Goal: Information Seeking & Learning: Find specific page/section

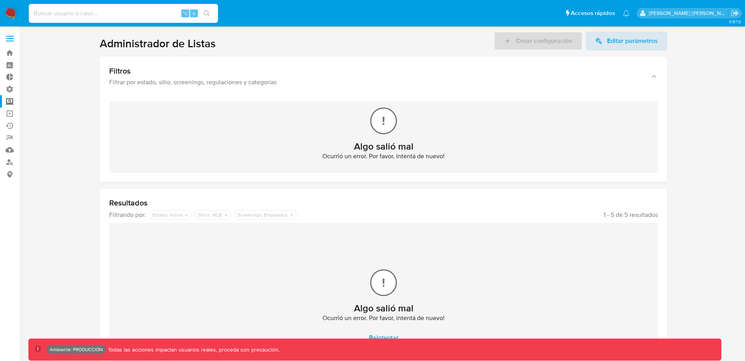
scroll to position [46, 0]
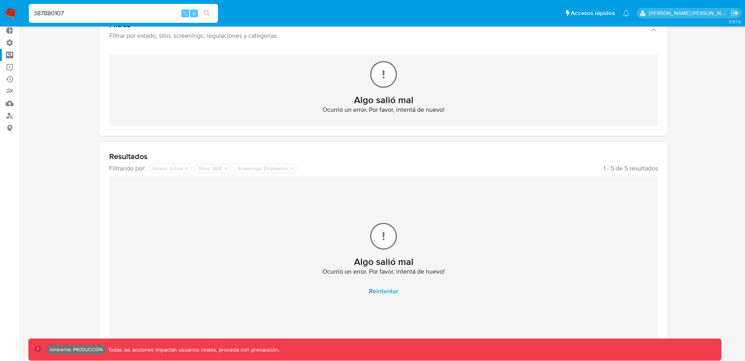
type input "387880107"
click at [120, 3] on div "387880107 ⌥ s" at bounding box center [123, 13] width 189 height 22
click at [122, 10] on input "387880107" at bounding box center [123, 13] width 189 height 10
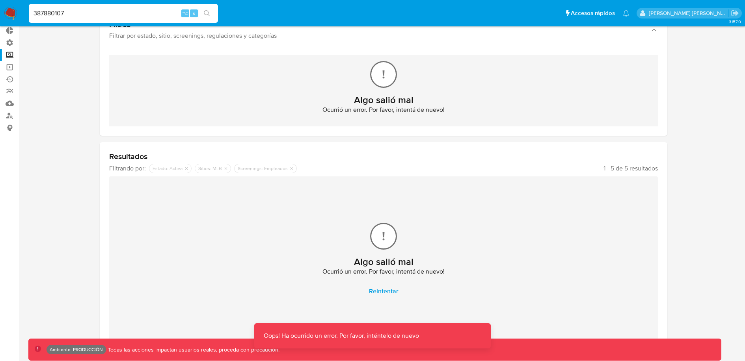
scroll to position [0, 0]
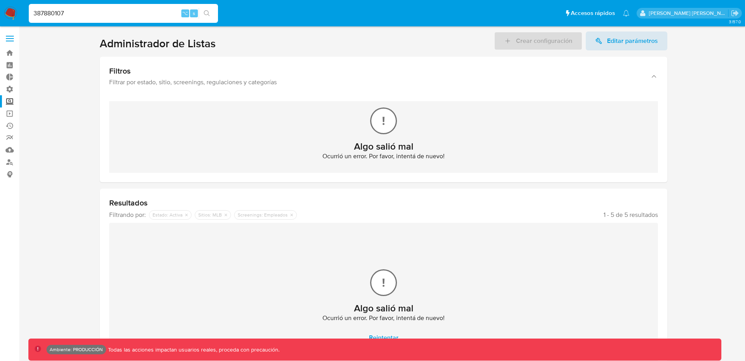
click at [11, 9] on img at bounding box center [10, 13] width 13 height 13
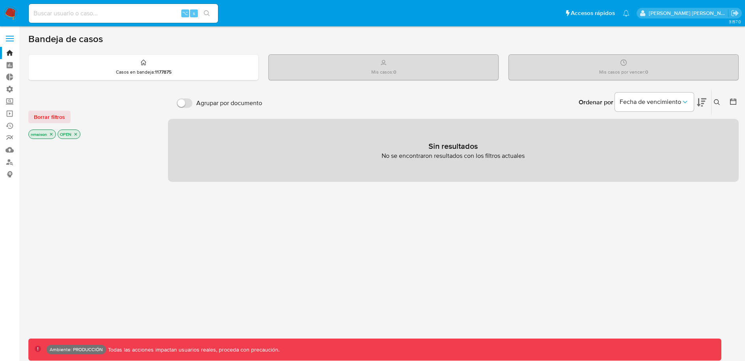
click at [93, 13] on input at bounding box center [123, 13] width 189 height 10
paste input "387880107"
type input "387880107"
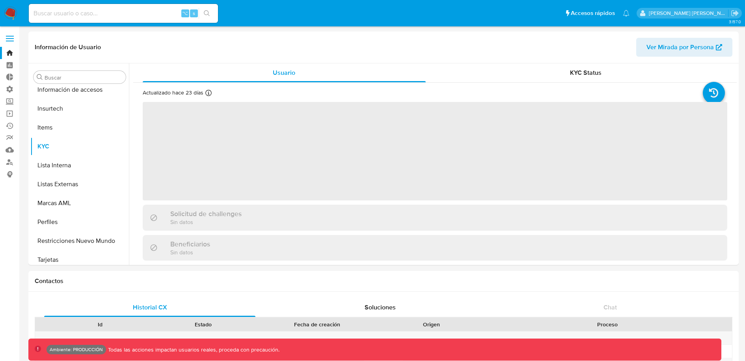
scroll to position [352, 0]
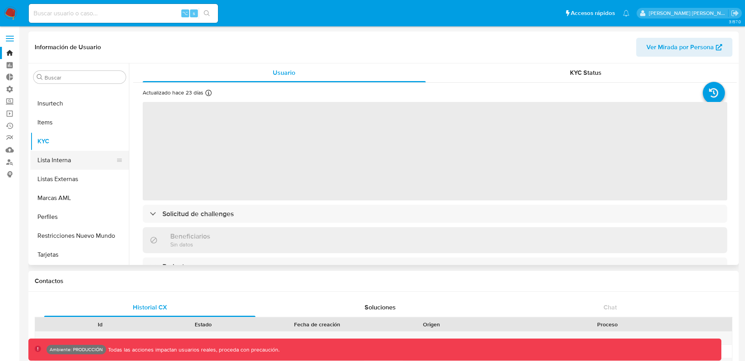
click at [44, 158] on button "Lista Interna" at bounding box center [76, 160] width 92 height 19
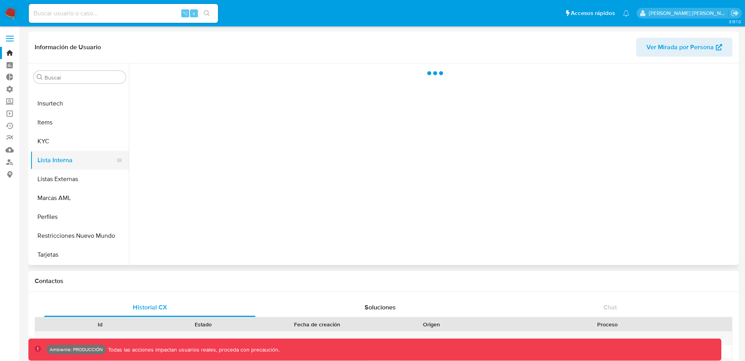
select select "10"
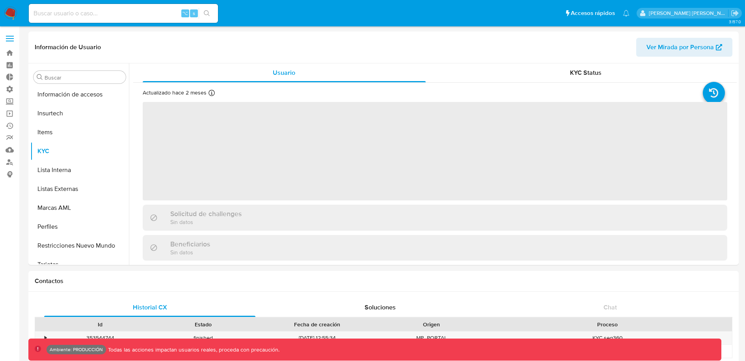
scroll to position [352, 0]
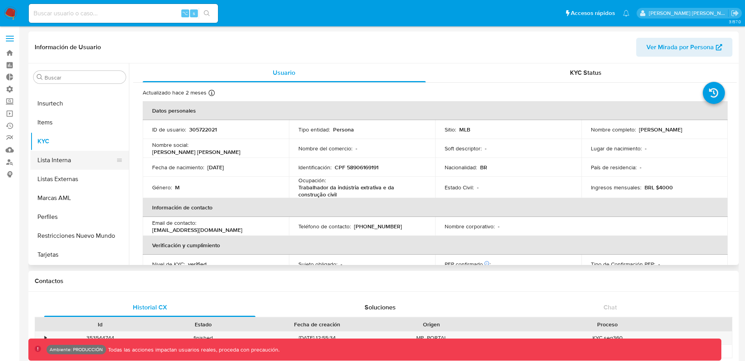
click at [53, 167] on button "Lista Interna" at bounding box center [76, 160] width 92 height 19
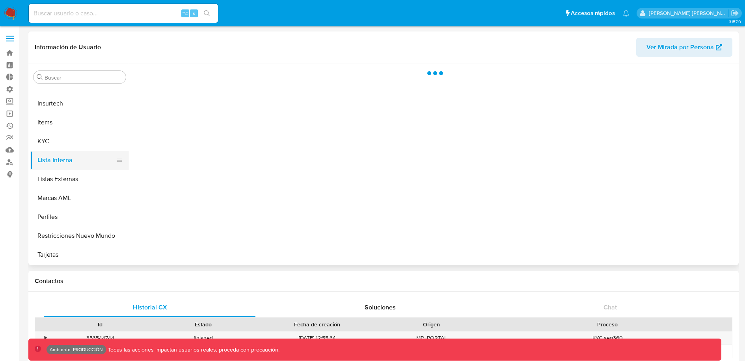
select select "10"
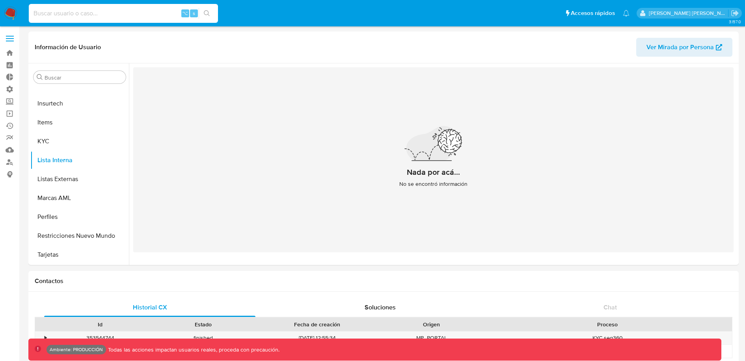
click at [110, 13] on input at bounding box center [123, 13] width 189 height 10
paste input "30015299"
type input "30015299"
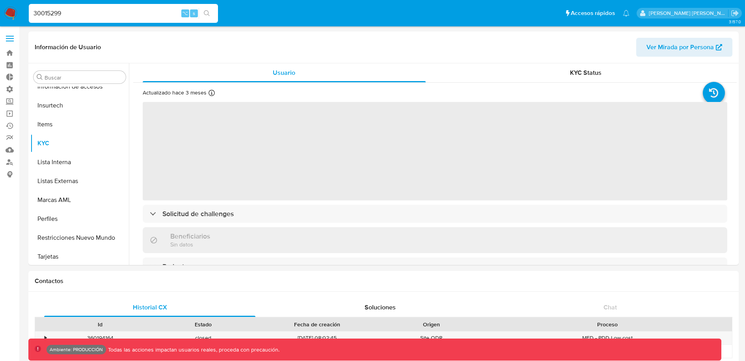
scroll to position [352, 0]
click at [72, 157] on button "Lista Interna" at bounding box center [76, 160] width 92 height 19
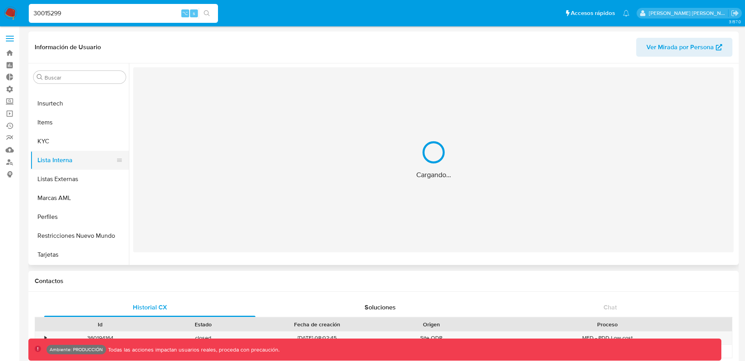
select select "10"
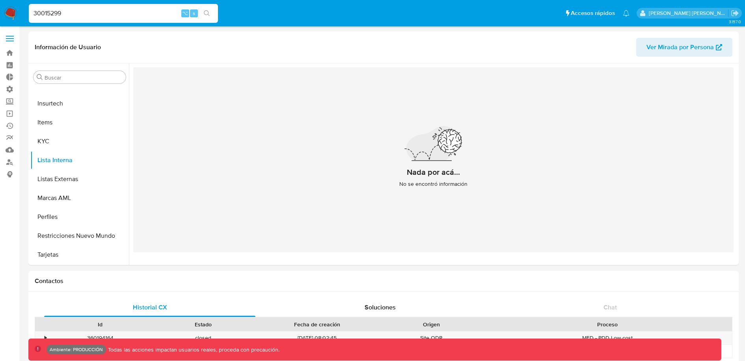
click at [90, 13] on input "30015299" at bounding box center [123, 13] width 189 height 10
paste input "192761503"
type input "192761503"
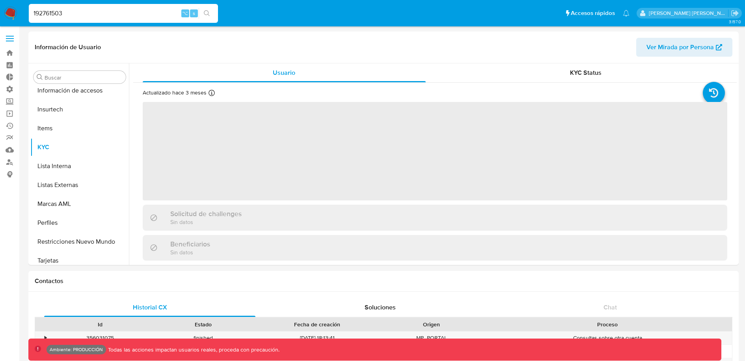
scroll to position [352, 0]
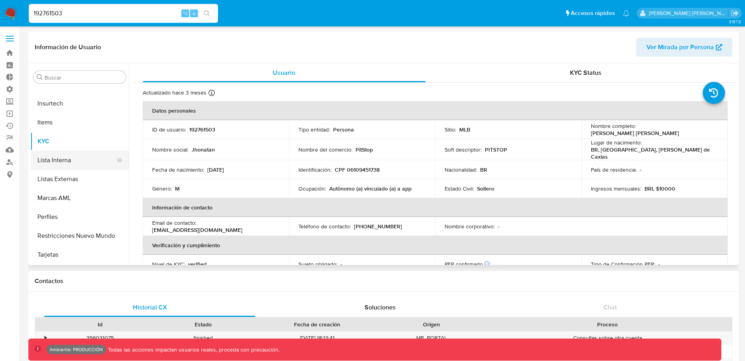
select select "10"
click at [55, 165] on button "Lista Interna" at bounding box center [76, 160] width 92 height 19
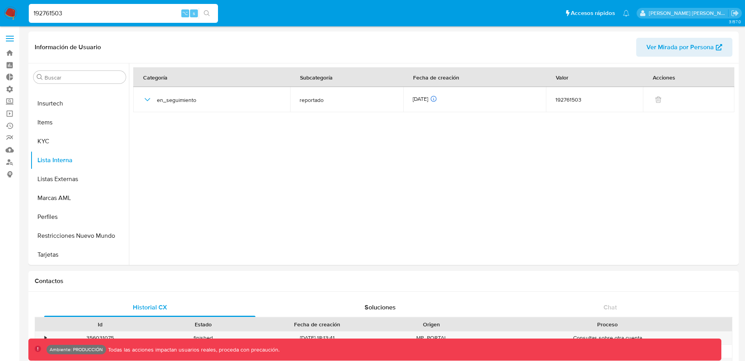
click at [116, 7] on div "192761503 ⌥ s" at bounding box center [123, 13] width 189 height 19
click at [52, 13] on input "192761503" at bounding box center [123, 13] width 189 height 10
paste input "750263999"
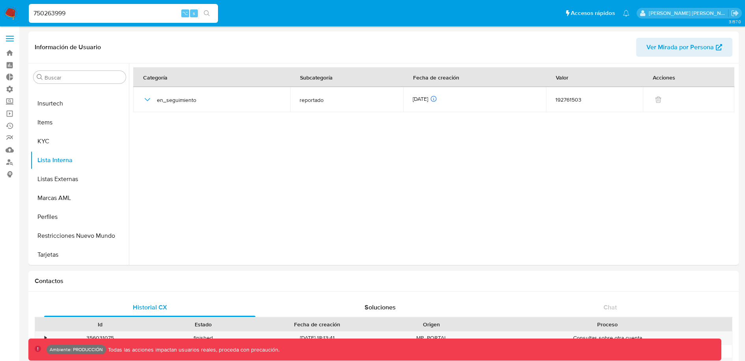
type input "750263999"
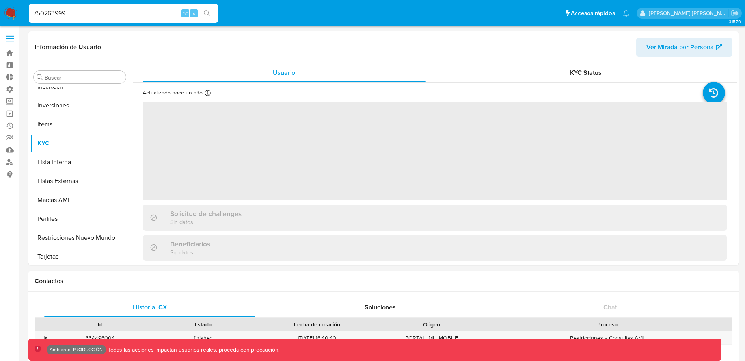
scroll to position [370, 0]
click at [66, 160] on button "Lista Interna" at bounding box center [76, 160] width 92 height 19
select select "10"
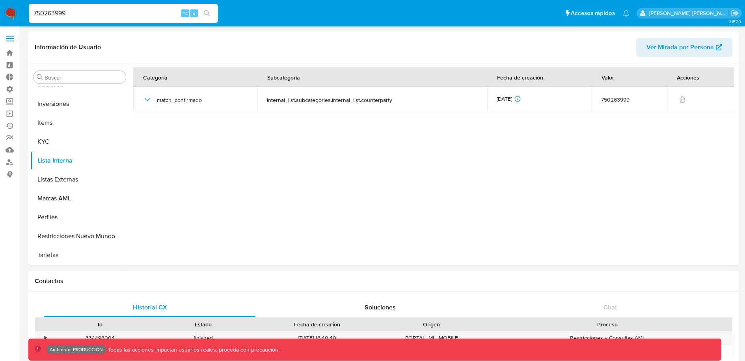
click at [78, 13] on input "750263999" at bounding box center [123, 13] width 189 height 10
paste input "618936488"
type input "618936488"
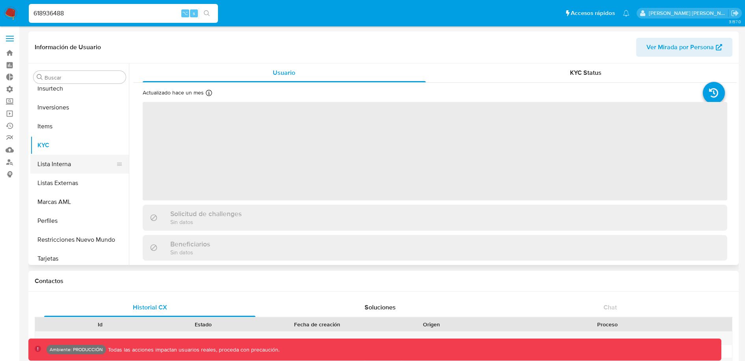
scroll to position [370, 0]
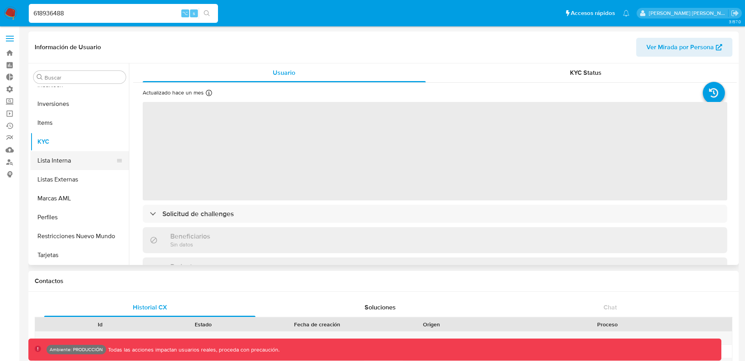
click at [64, 160] on button "Lista Interna" at bounding box center [76, 160] width 92 height 19
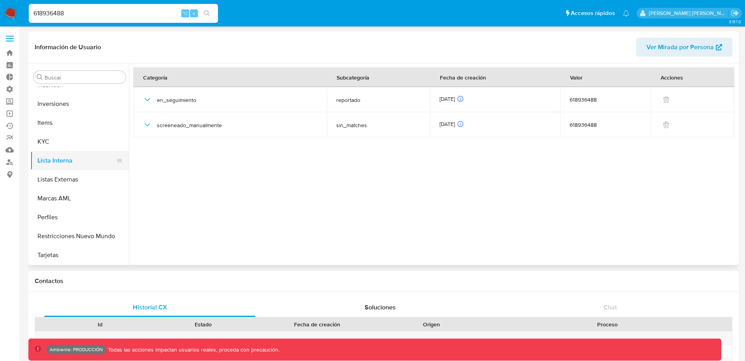
select select "10"
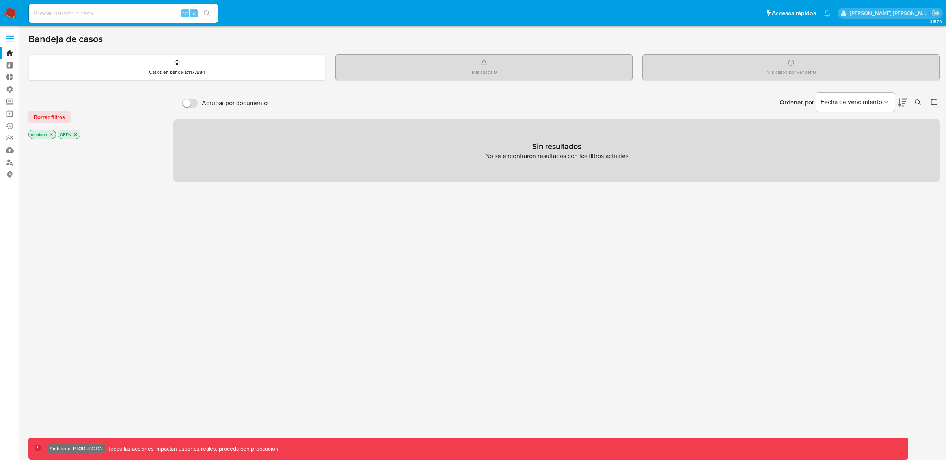
click at [119, 13] on input at bounding box center [123, 13] width 189 height 10
type input "v"
paste input "739437592"
type input "739437592"
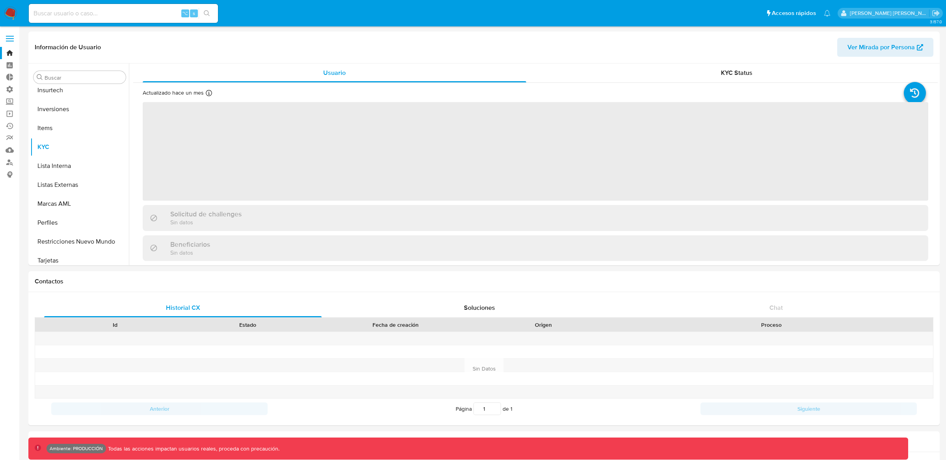
scroll to position [370, 0]
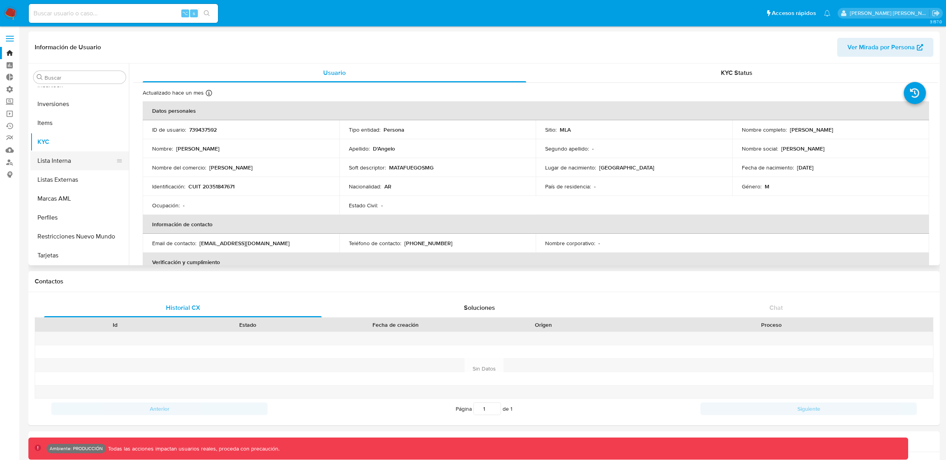
select select "10"
click at [74, 164] on button "Lista Interna" at bounding box center [76, 160] width 92 height 19
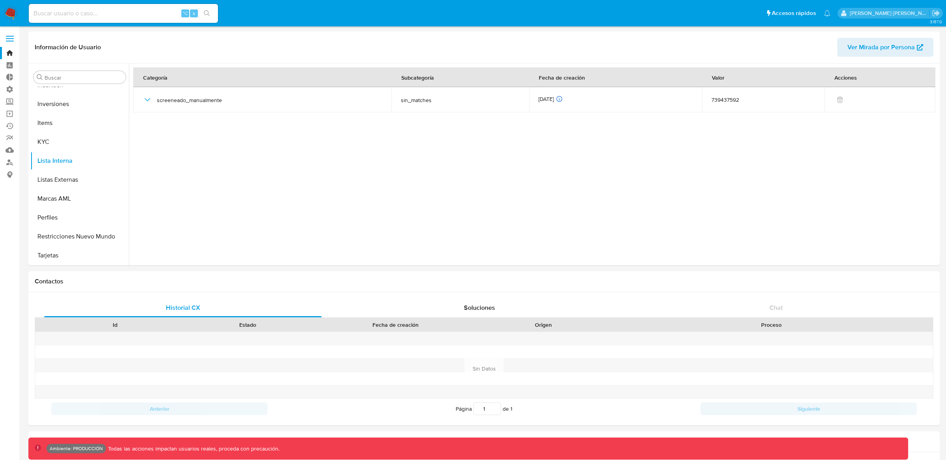
click at [79, 17] on input at bounding box center [123, 13] width 189 height 10
paste input "281383866"
type input "281383866"
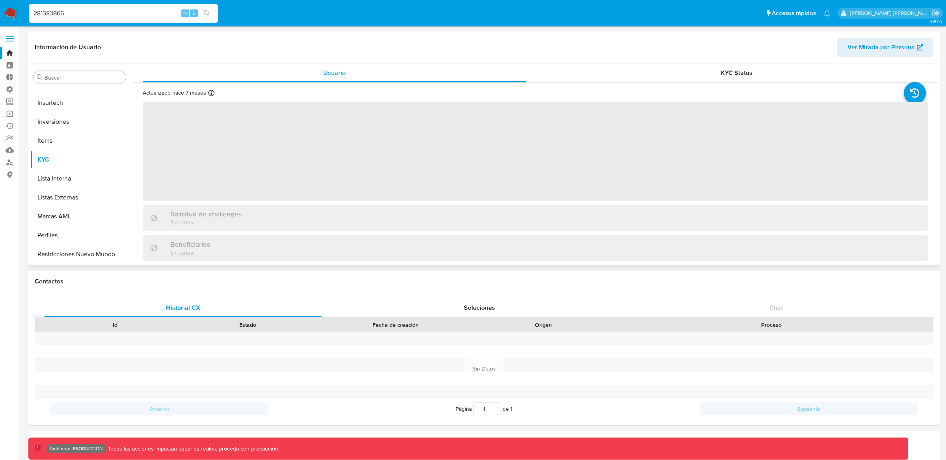
scroll to position [370, 0]
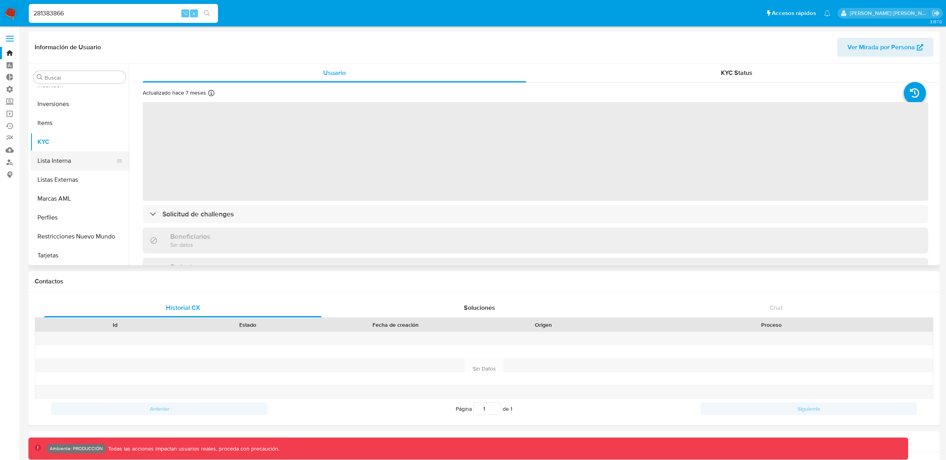
click at [61, 161] on button "Lista Interna" at bounding box center [76, 160] width 92 height 19
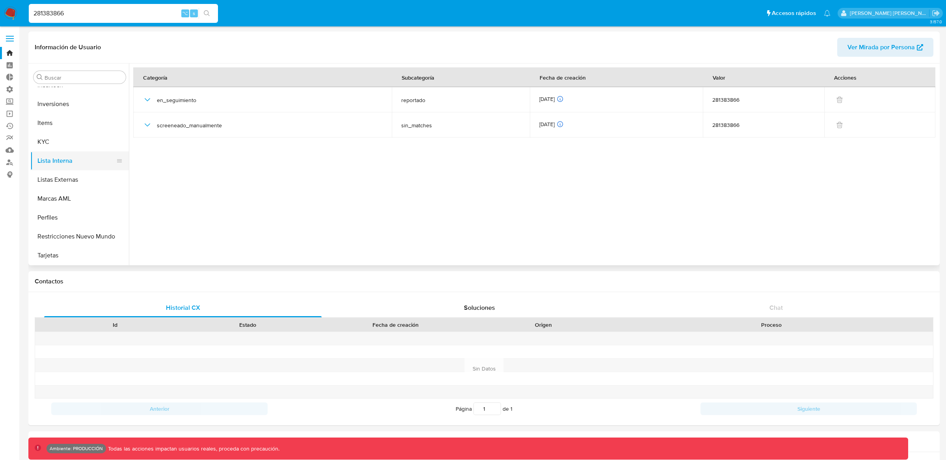
select select "10"
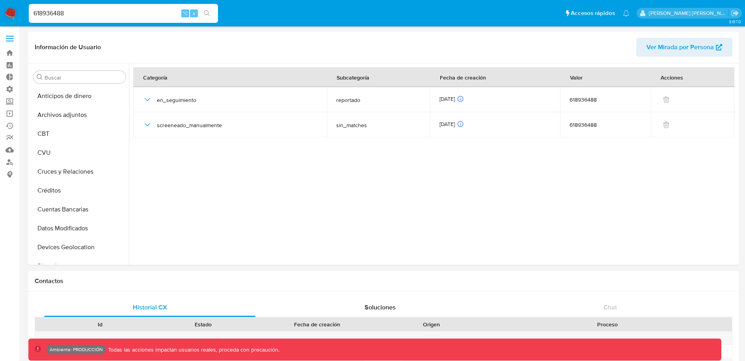
select select "10"
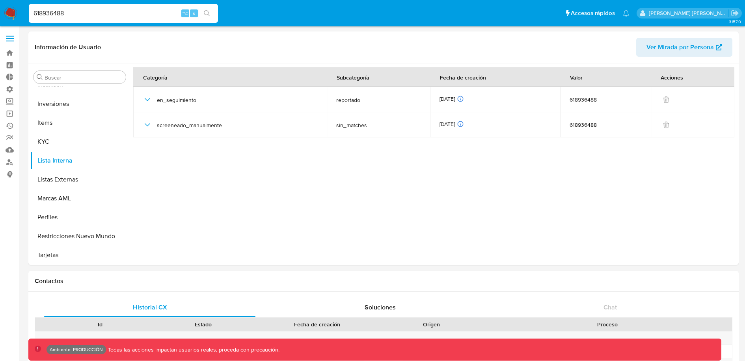
click at [11, 41] on label at bounding box center [10, 38] width 20 height 17
click at [0, 0] on input "checkbox" at bounding box center [0, 0] width 0 height 0
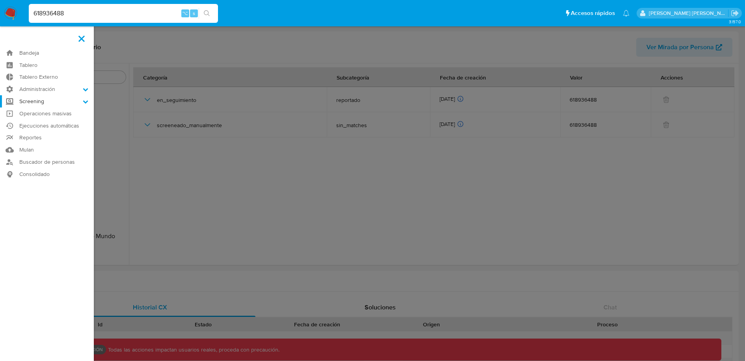
click at [81, 103] on label "Screening" at bounding box center [47, 101] width 94 height 12
click at [0, 0] on input "Screening" at bounding box center [0, 0] width 0 height 0
click at [78, 121] on link "Screening por Frecuencia" at bounding box center [47, 122] width 94 height 10
